Goal: Task Accomplishment & Management: Manage account settings

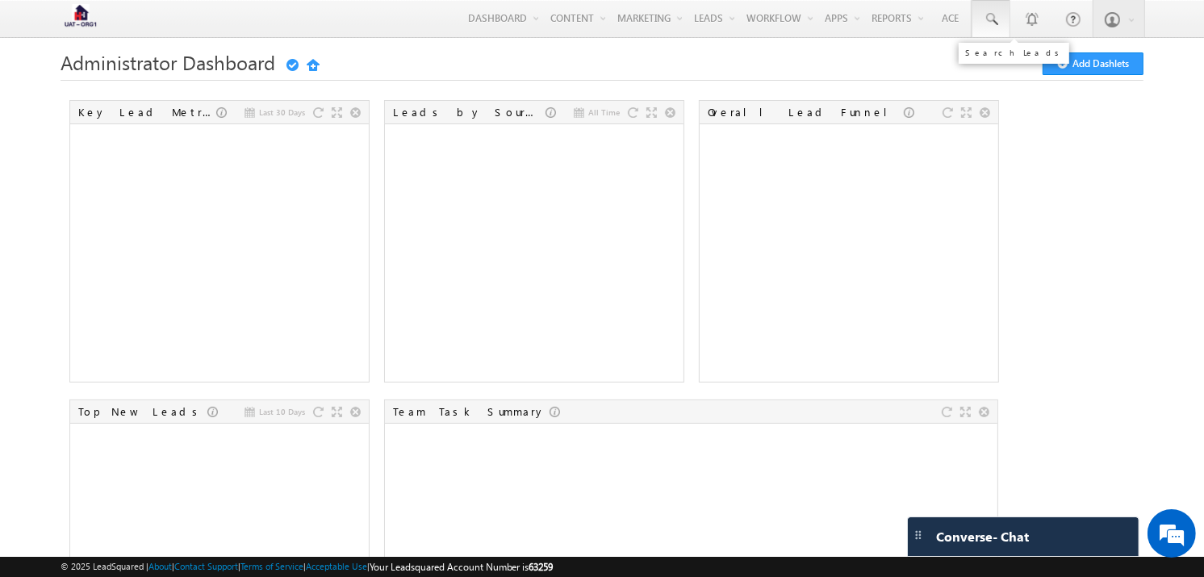
click at [990, 15] on span at bounding box center [991, 19] width 16 height 16
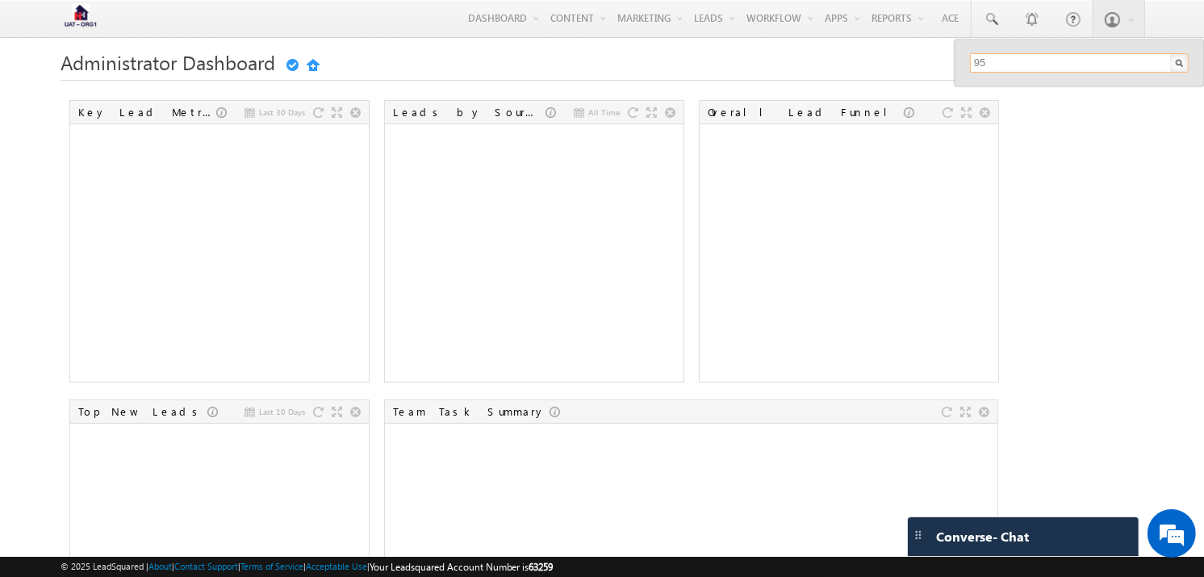
type input "9"
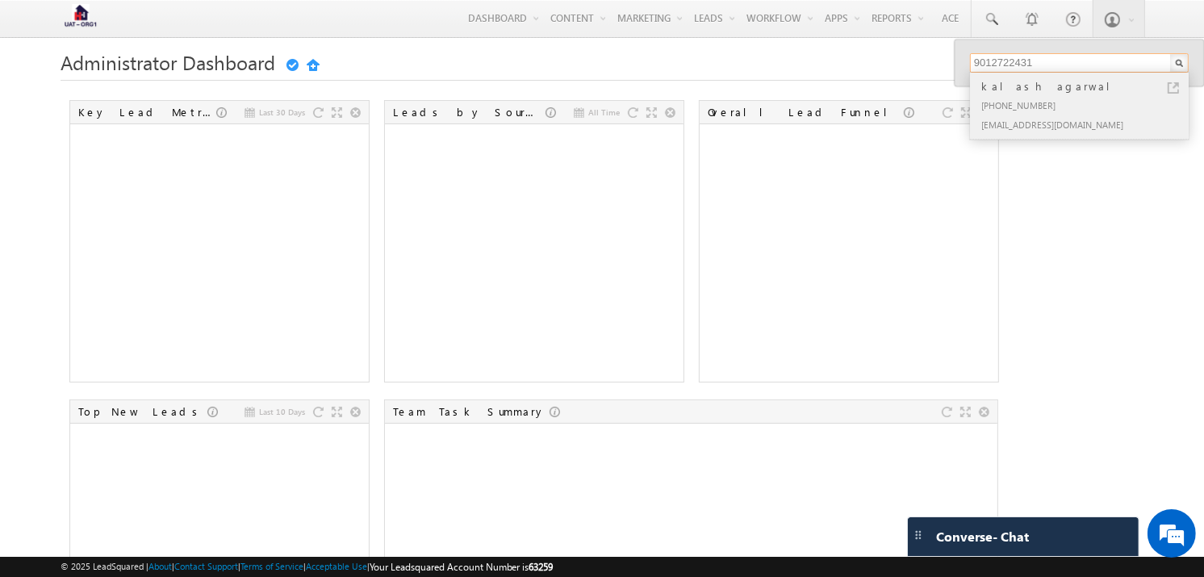
type input "9012722431"
click at [1176, 87] on link at bounding box center [1172, 87] width 11 height 11
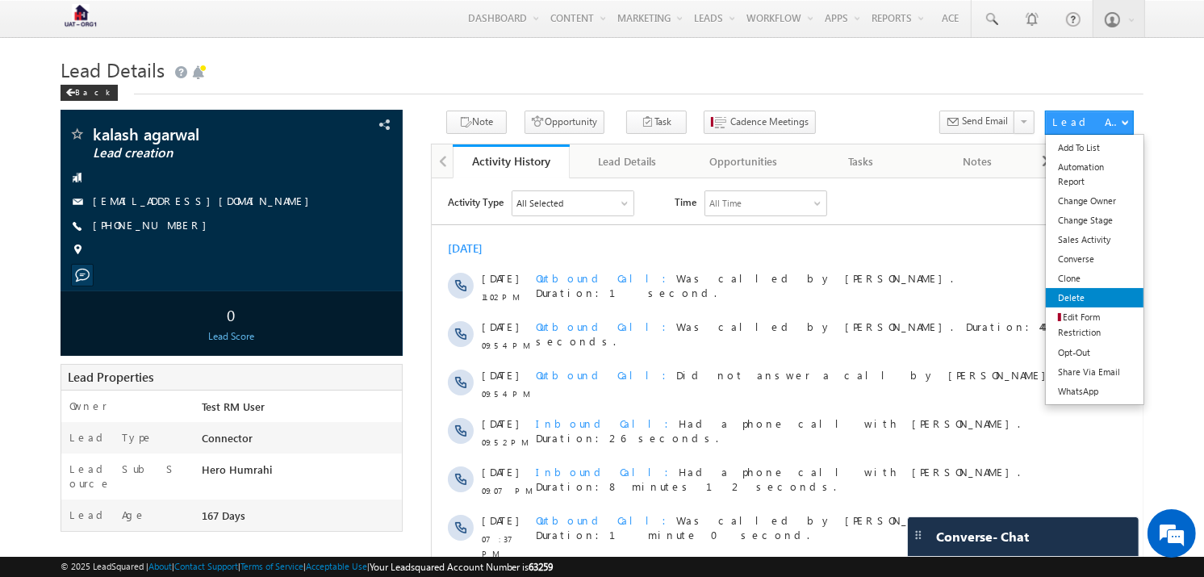
click at [1086, 296] on link "Delete" at bounding box center [1095, 297] width 98 height 19
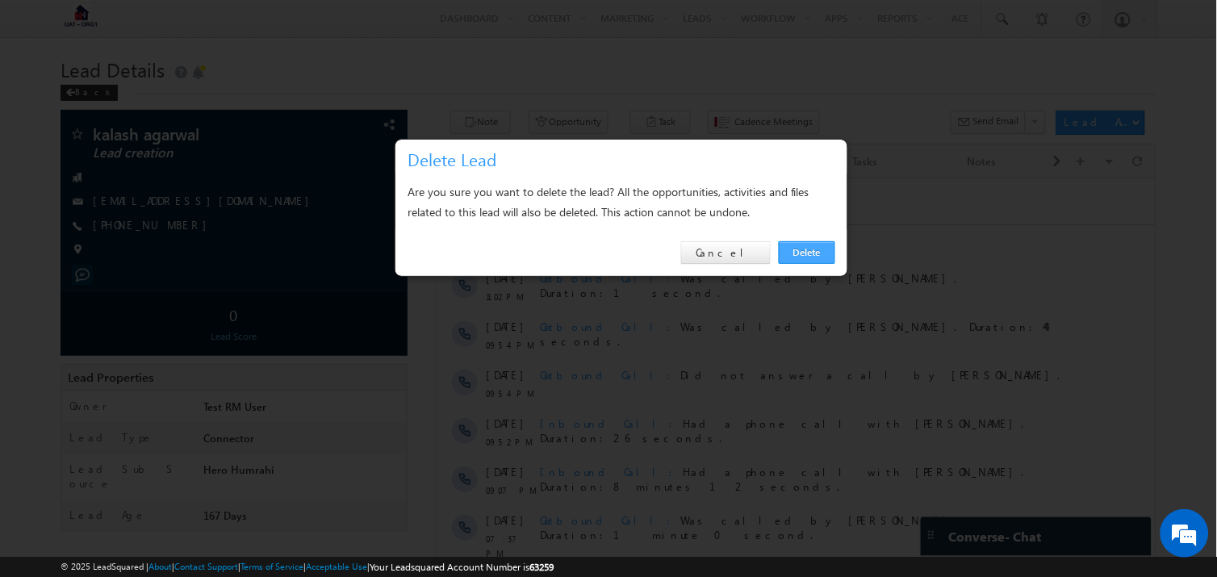
click at [804, 252] on link "Delete" at bounding box center [807, 252] width 56 height 23
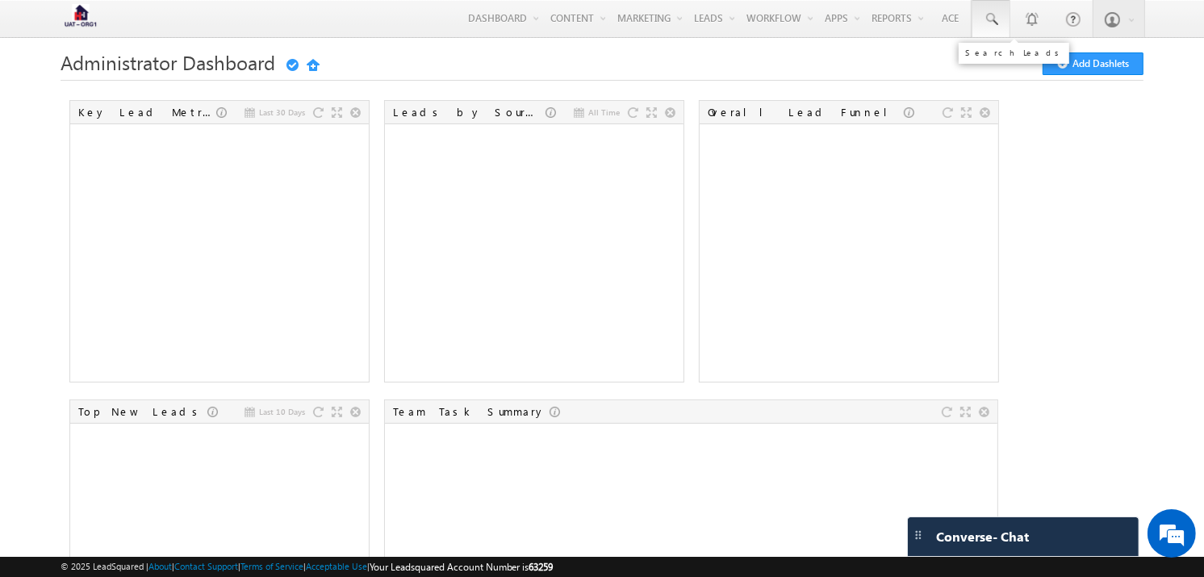
click at [976, 17] on link at bounding box center [990, 18] width 39 height 37
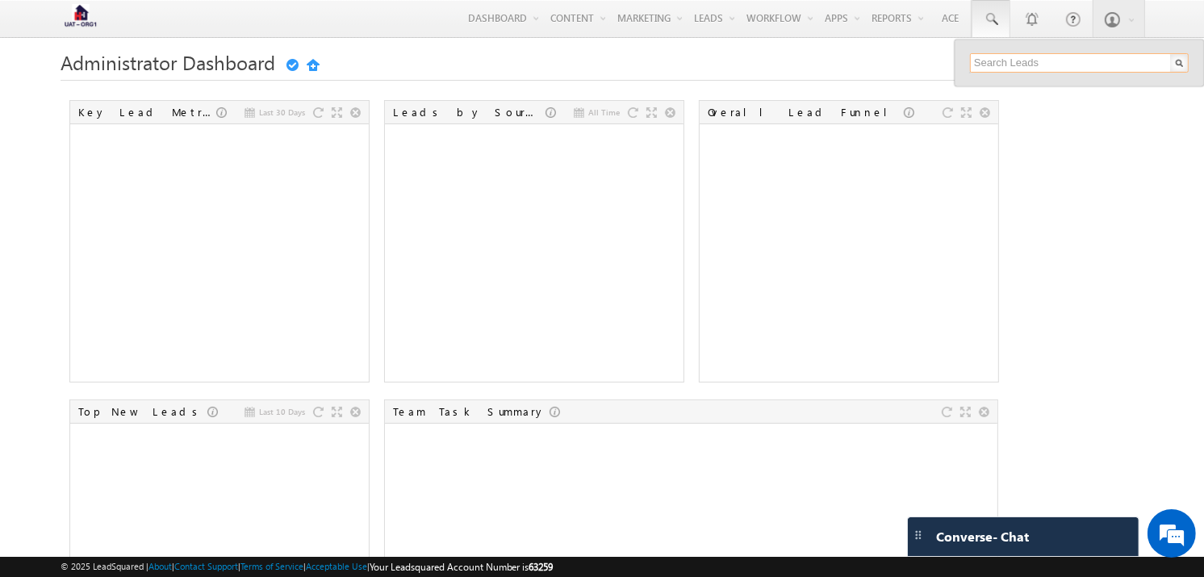
click at [1042, 65] on input "text" at bounding box center [1079, 62] width 219 height 19
type input "9568223347"
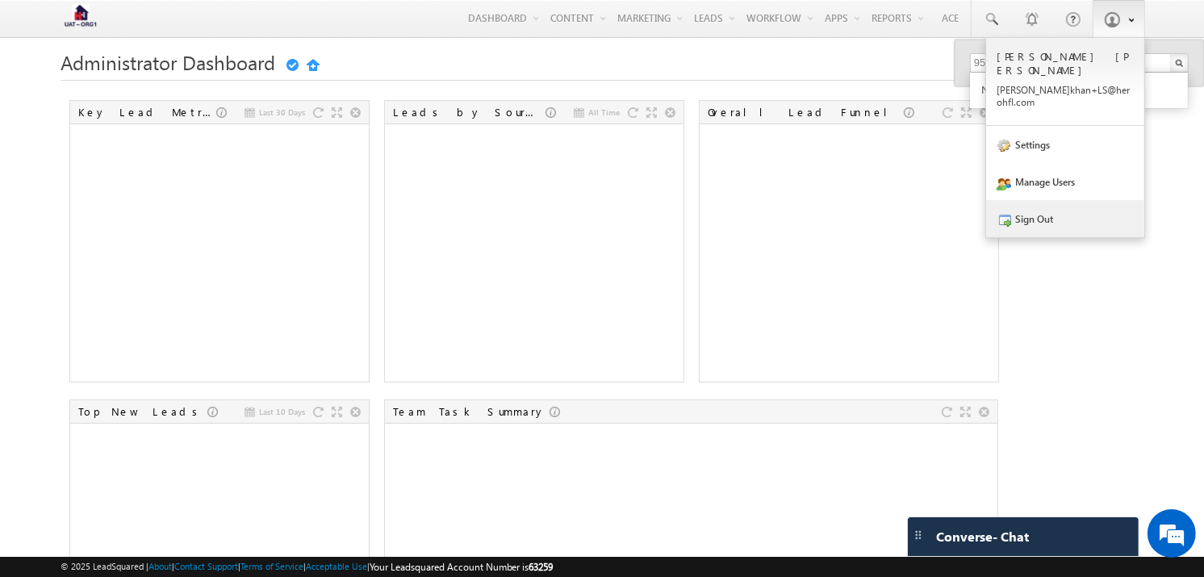
click at [1094, 200] on link "Sign Out" at bounding box center [1065, 218] width 158 height 37
